Goal: Find specific fact: Find specific fact

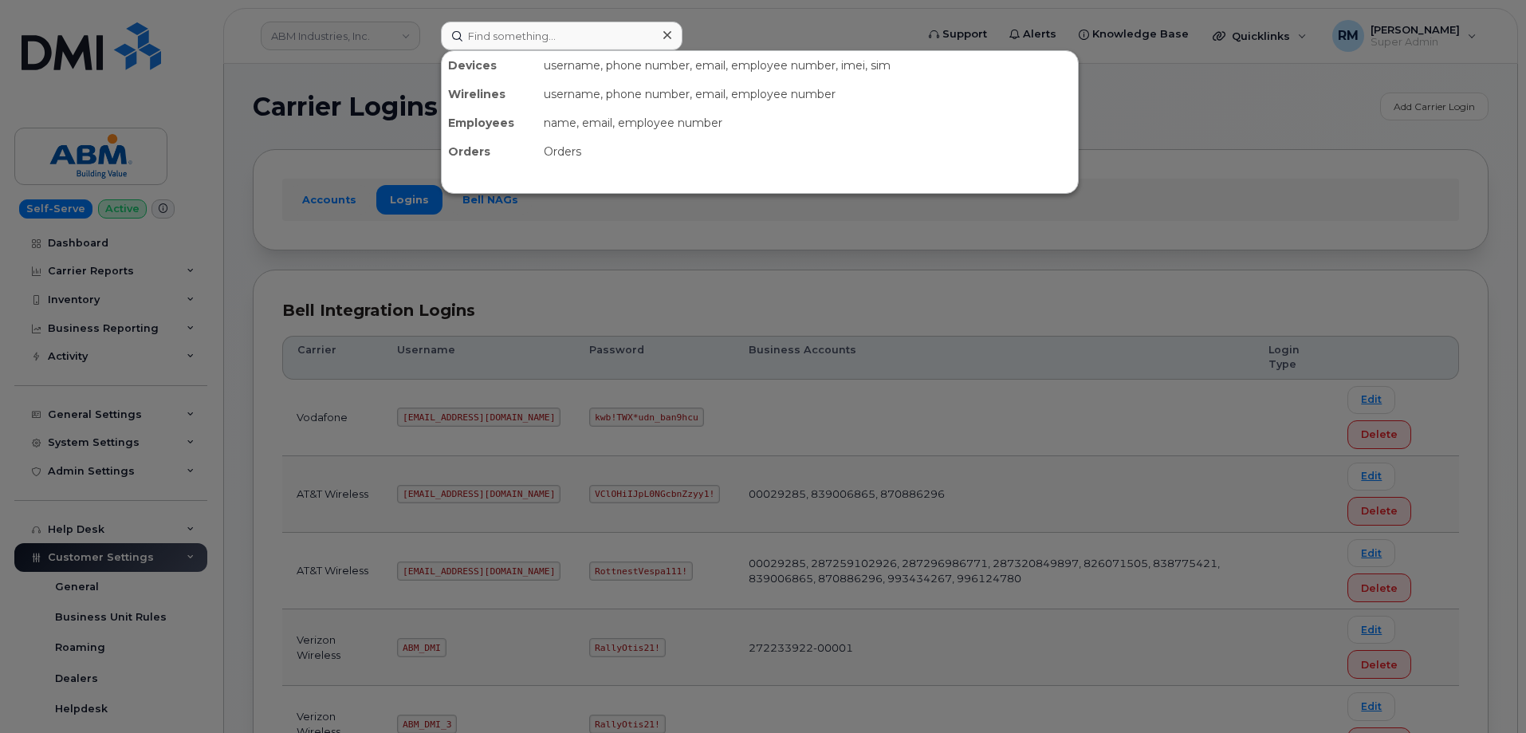
scroll to position [319, 0]
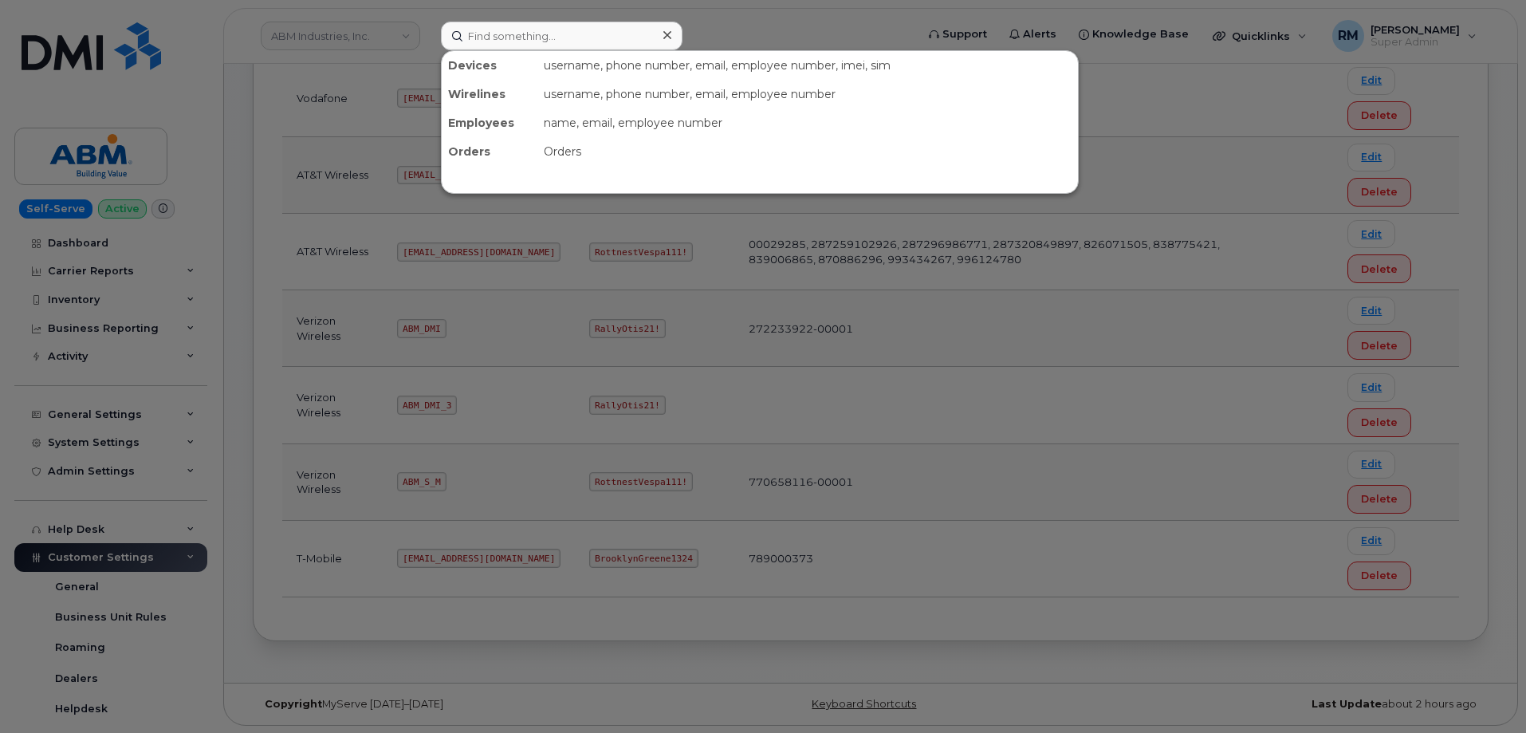
click at [594, 34] on input at bounding box center [562, 36] width 242 height 29
type input "9853026511"
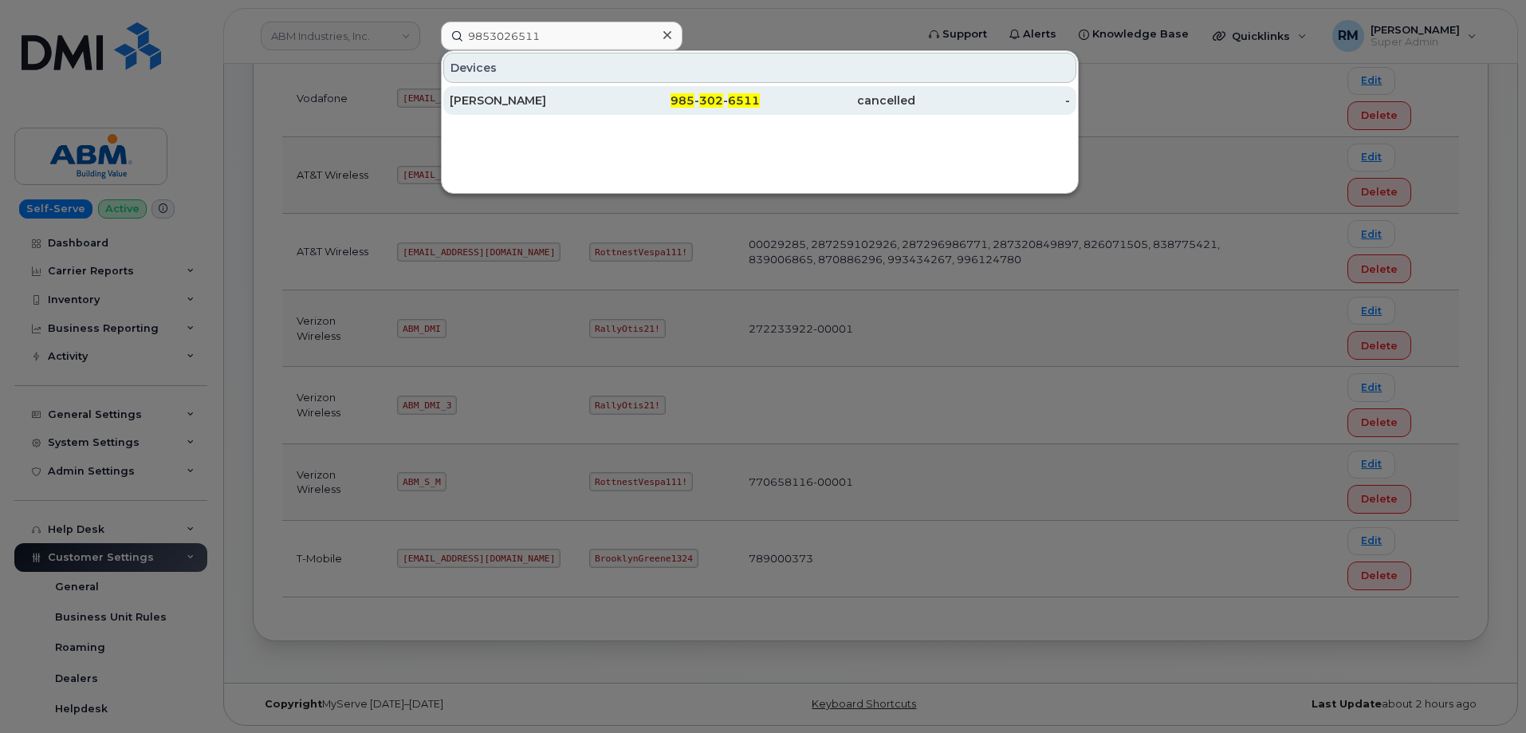
click at [584, 100] on div "[PERSON_NAME]" at bounding box center [527, 100] width 155 height 16
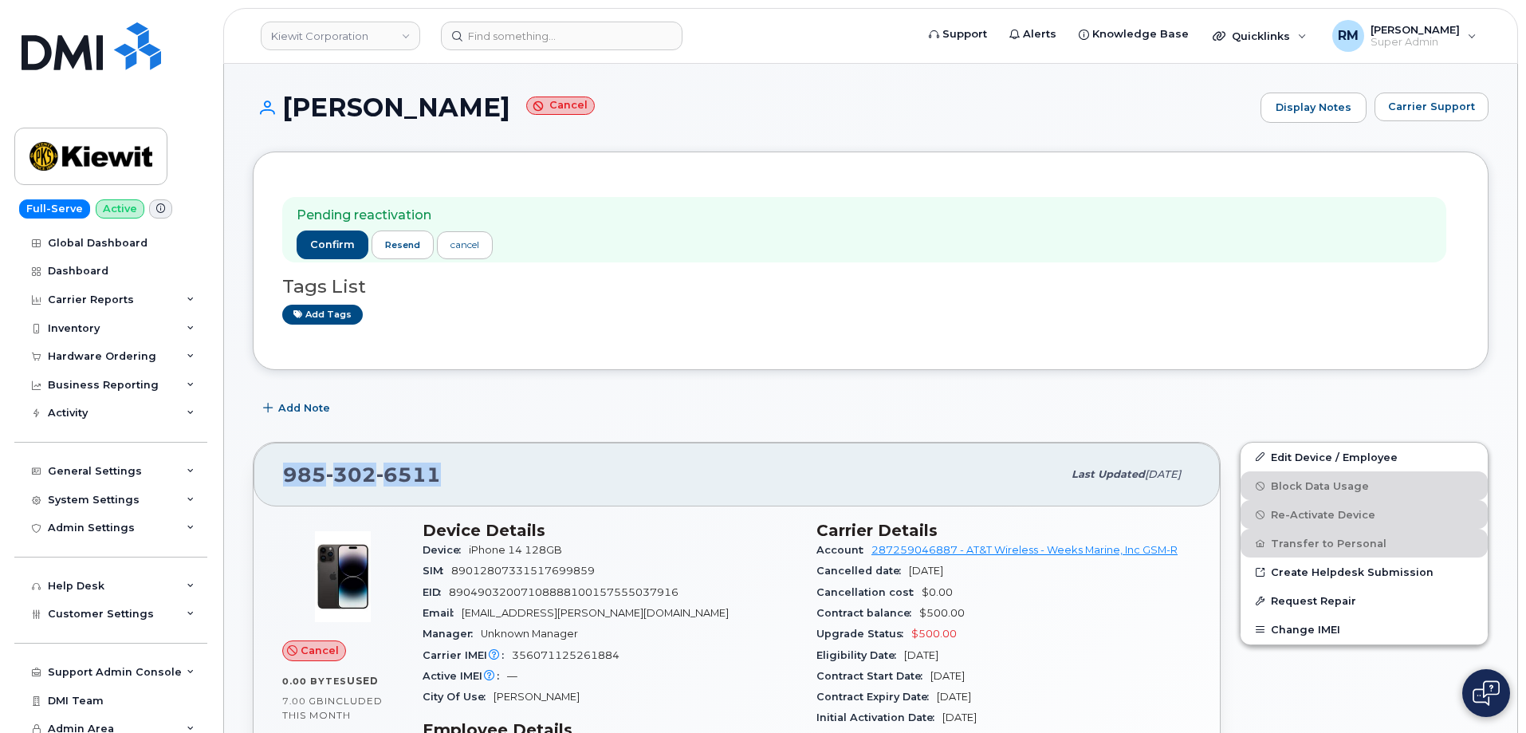
drag, startPoint x: 399, startPoint y: 470, endPoint x: 272, endPoint y: 470, distance: 126.8
click at [272, 470] on div "[PHONE_NUMBER] Last updated [DATE]" at bounding box center [737, 475] width 966 height 64
copy span "[PHONE_NUMBER]"
click at [525, 336] on div "Pending reactivation confirm resend cancel Tags List Add tags" at bounding box center [870, 260] width 1177 height 159
